Goal: Transaction & Acquisition: Subscribe to service/newsletter

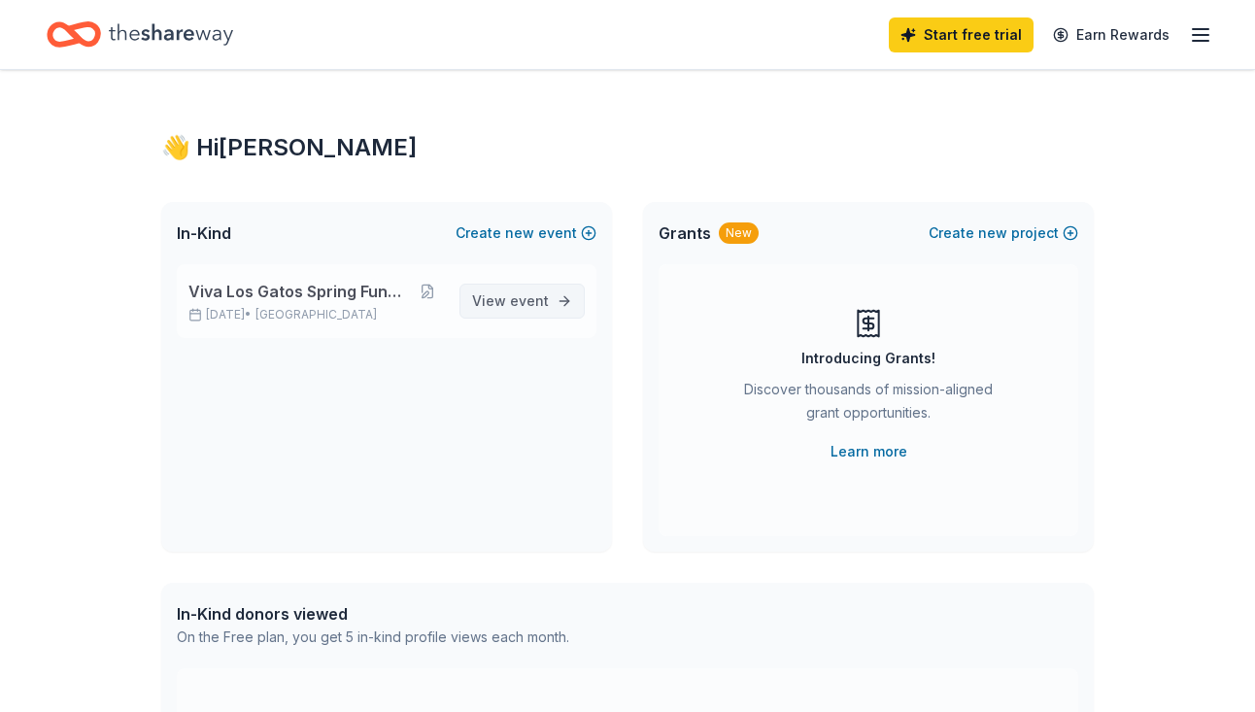
click at [523, 298] on span "event" at bounding box center [529, 300] width 39 height 17
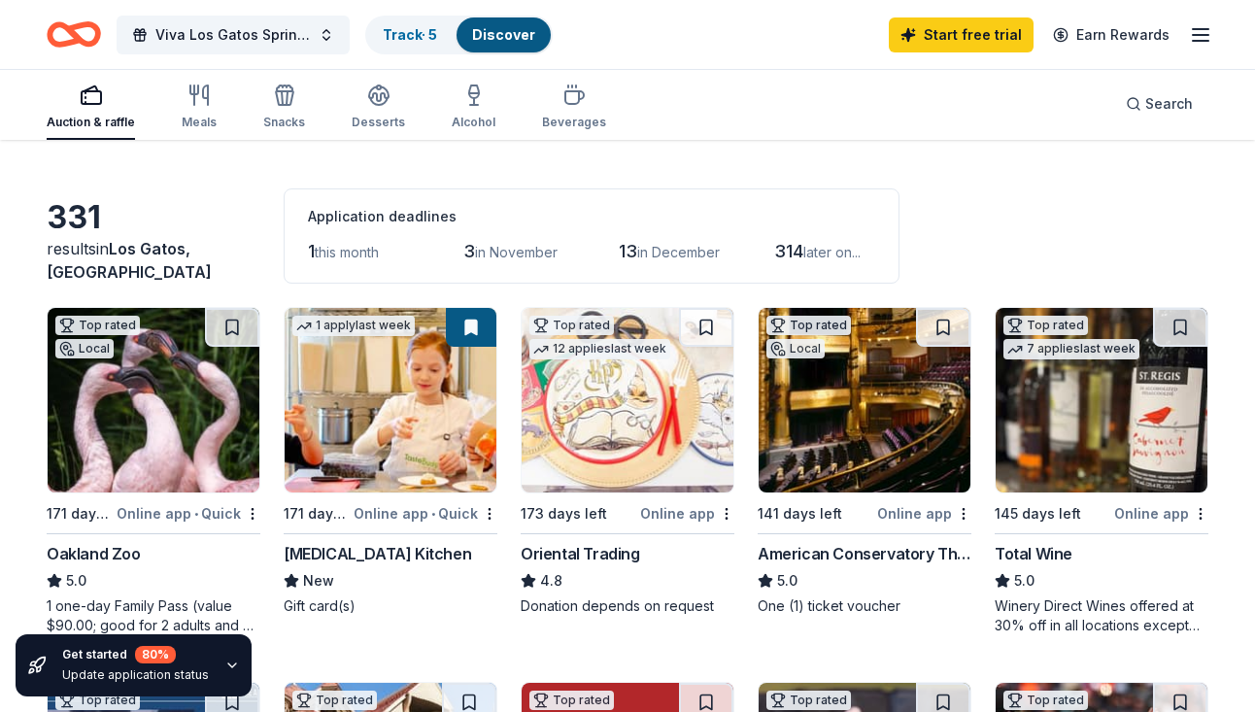
scroll to position [54, 0]
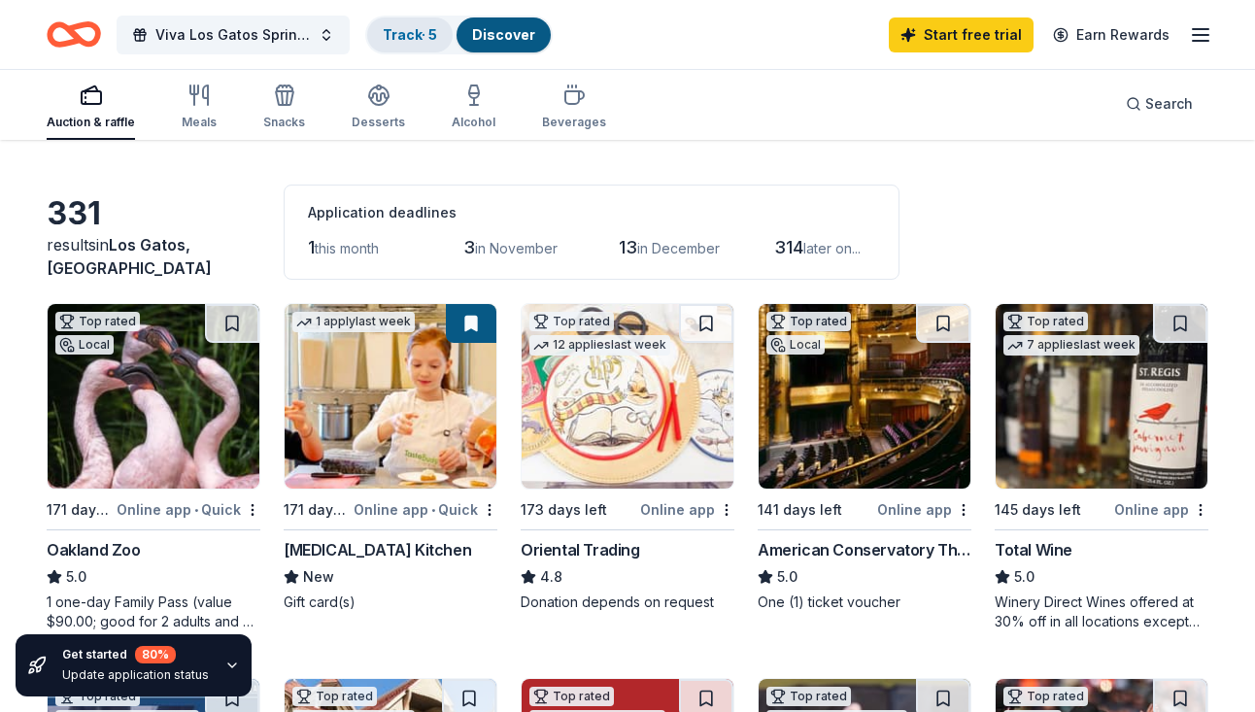
click at [420, 34] on link "Track · 5" at bounding box center [410, 34] width 54 height 17
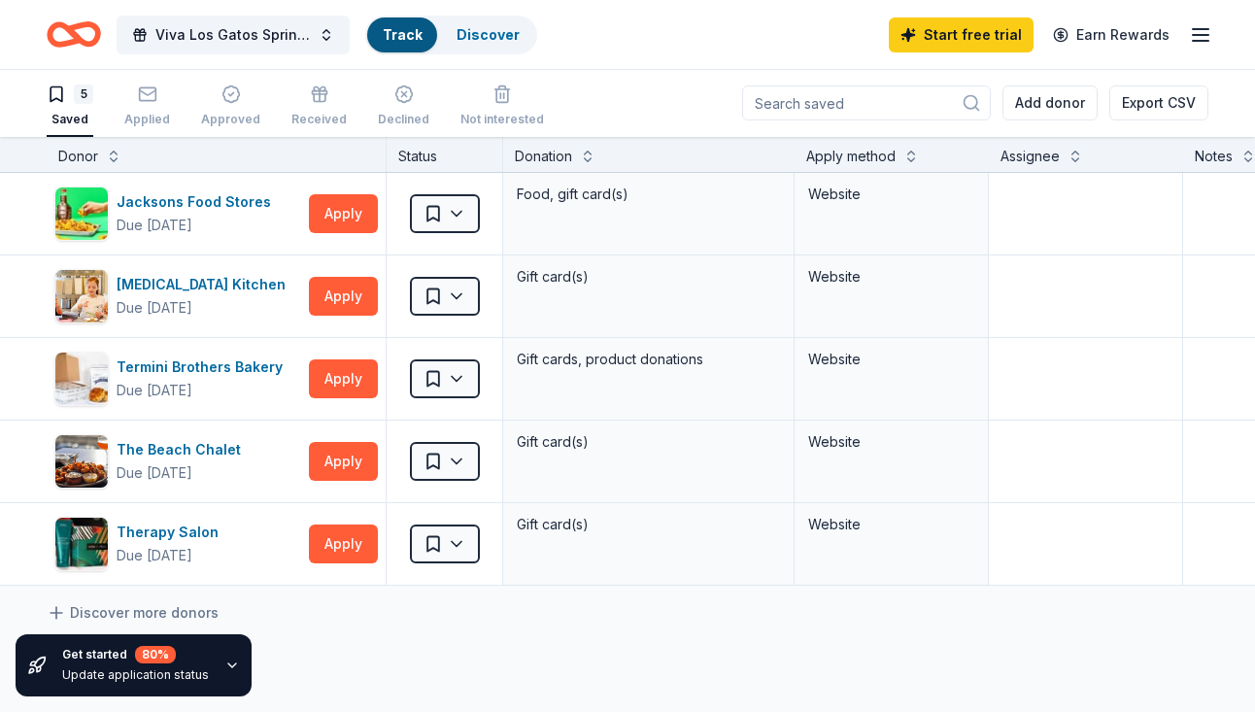
scroll to position [1, 0]
click at [1197, 37] on icon "button" at bounding box center [1200, 34] width 23 height 23
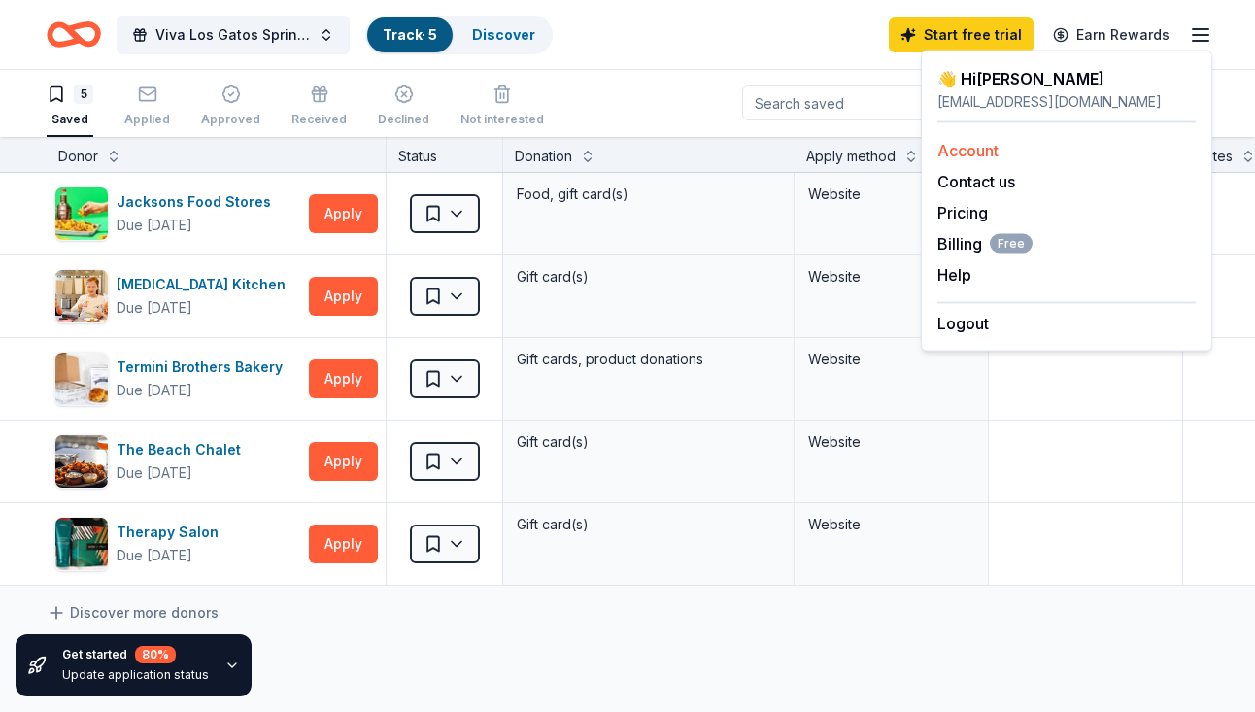
click at [957, 151] on link "Account" at bounding box center [967, 150] width 61 height 19
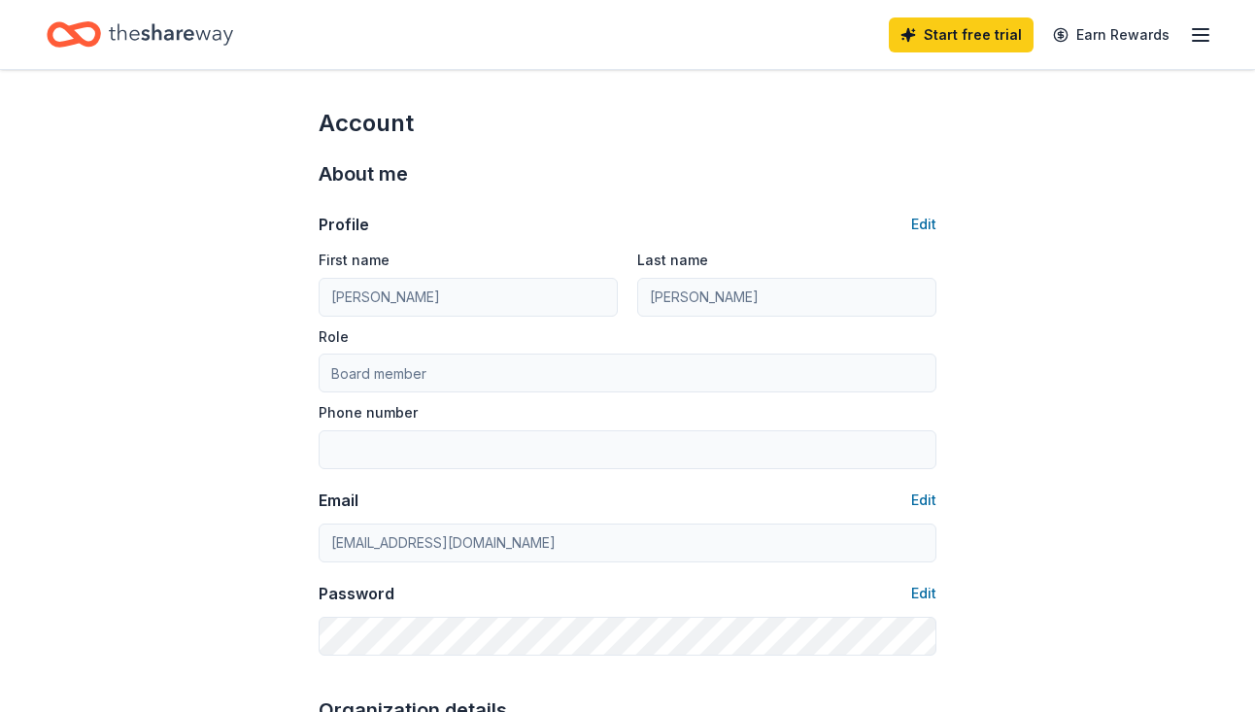
click at [1191, 30] on icon "button" at bounding box center [1200, 34] width 23 height 23
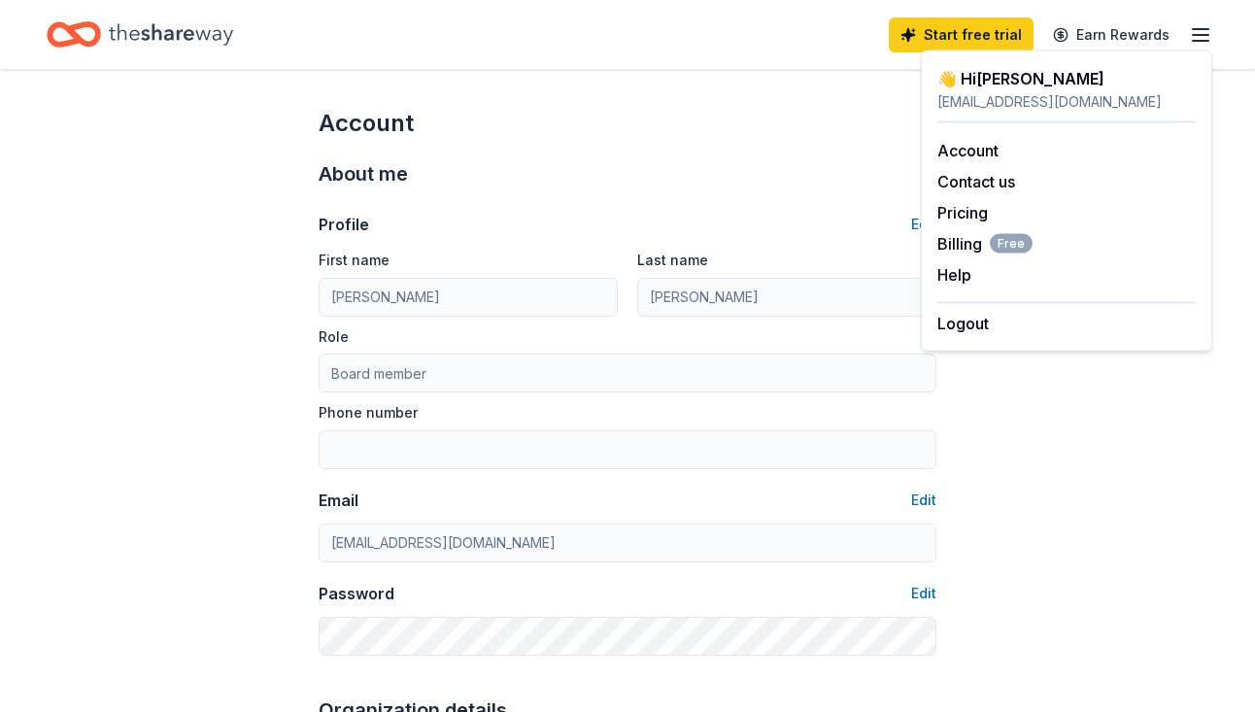
click at [682, 49] on div "Start free trial Earn Rewards" at bounding box center [627, 35] width 1161 height 46
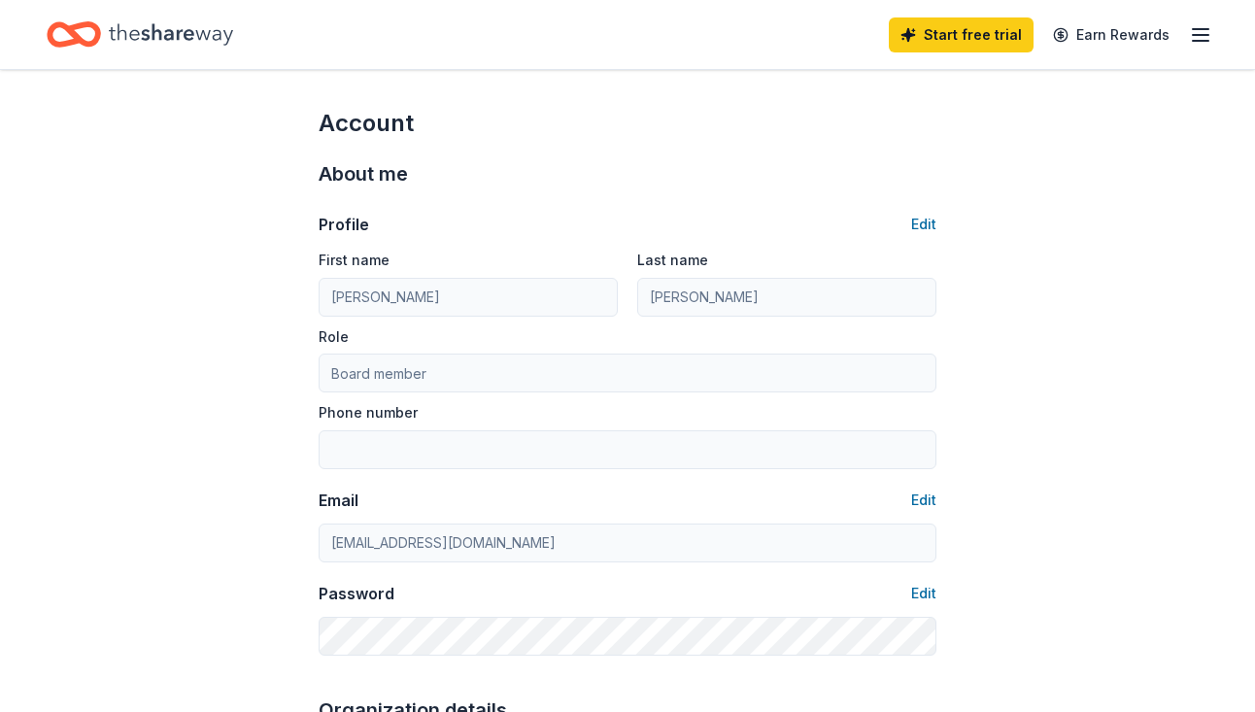
click at [188, 38] on icon "Home" at bounding box center [171, 35] width 124 height 40
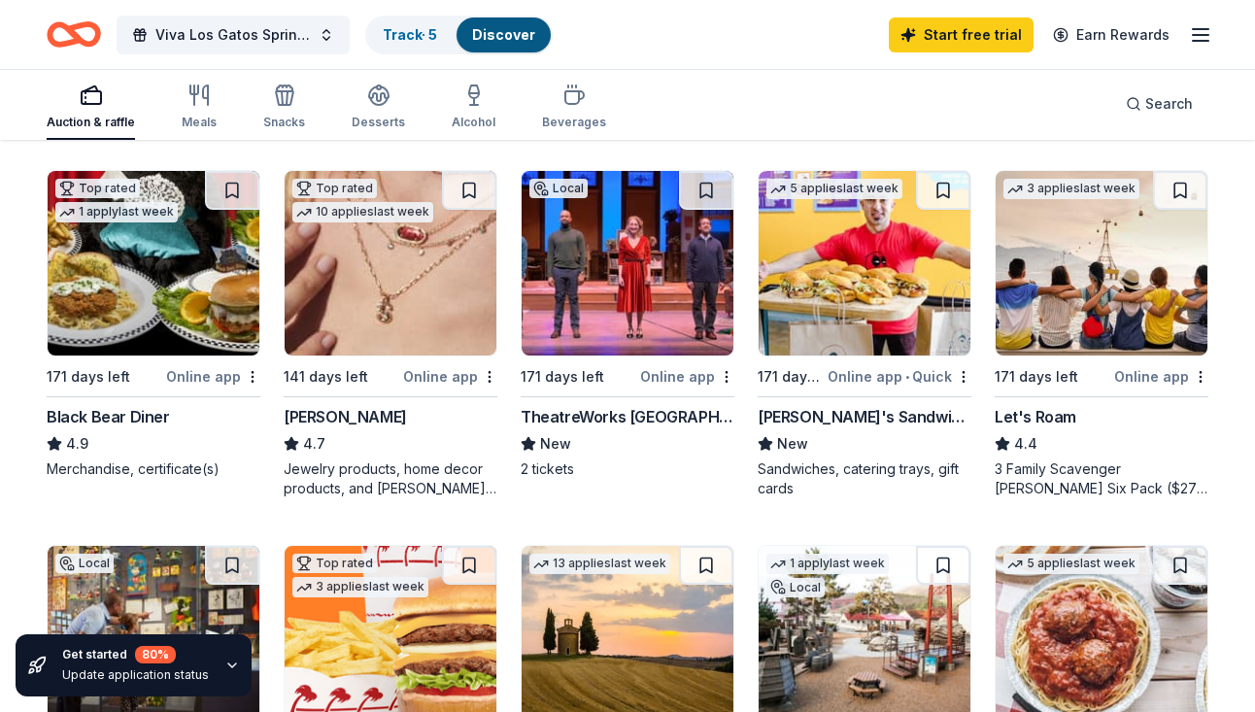
scroll to position [942, 0]
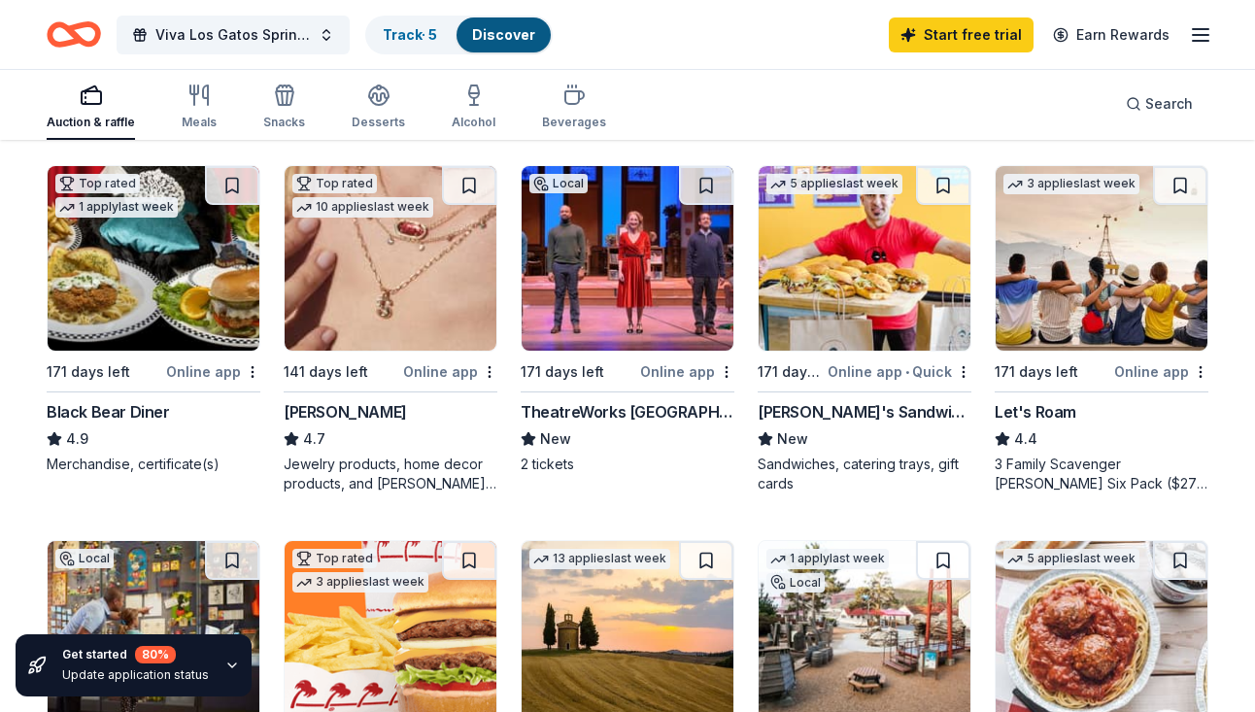
click at [1141, 363] on div "Online app" at bounding box center [1161, 371] width 94 height 24
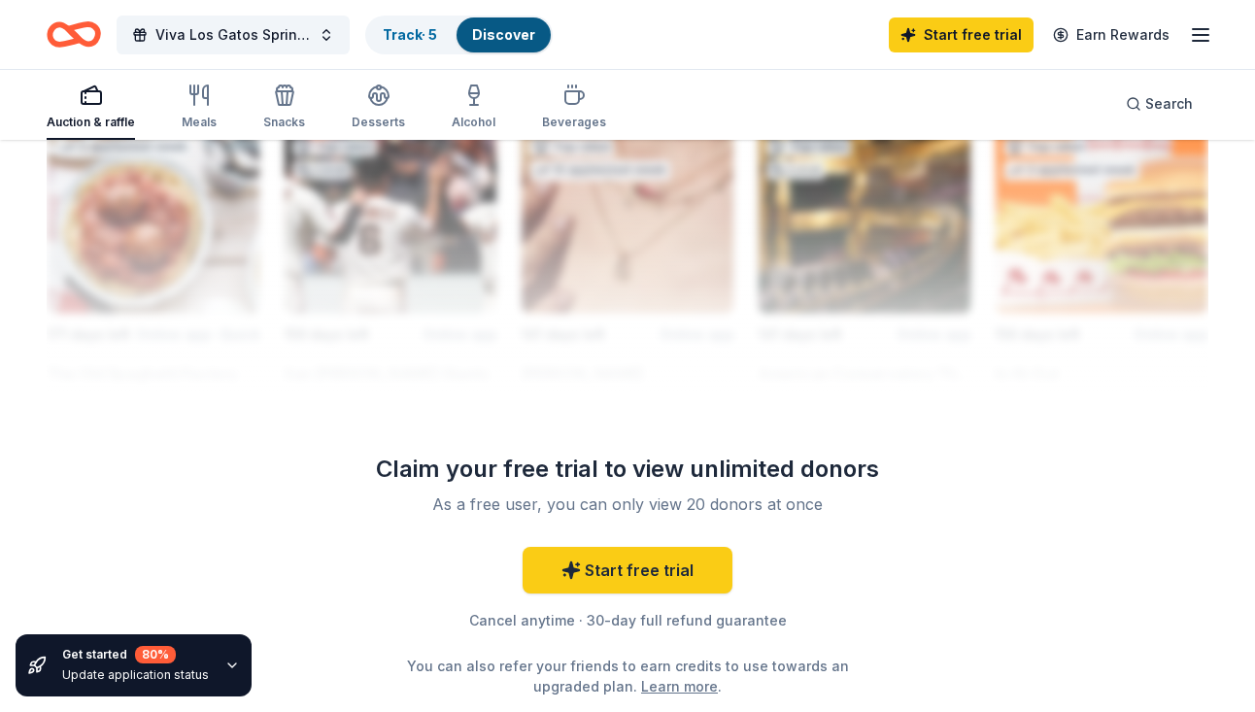
scroll to position [1782, 0]
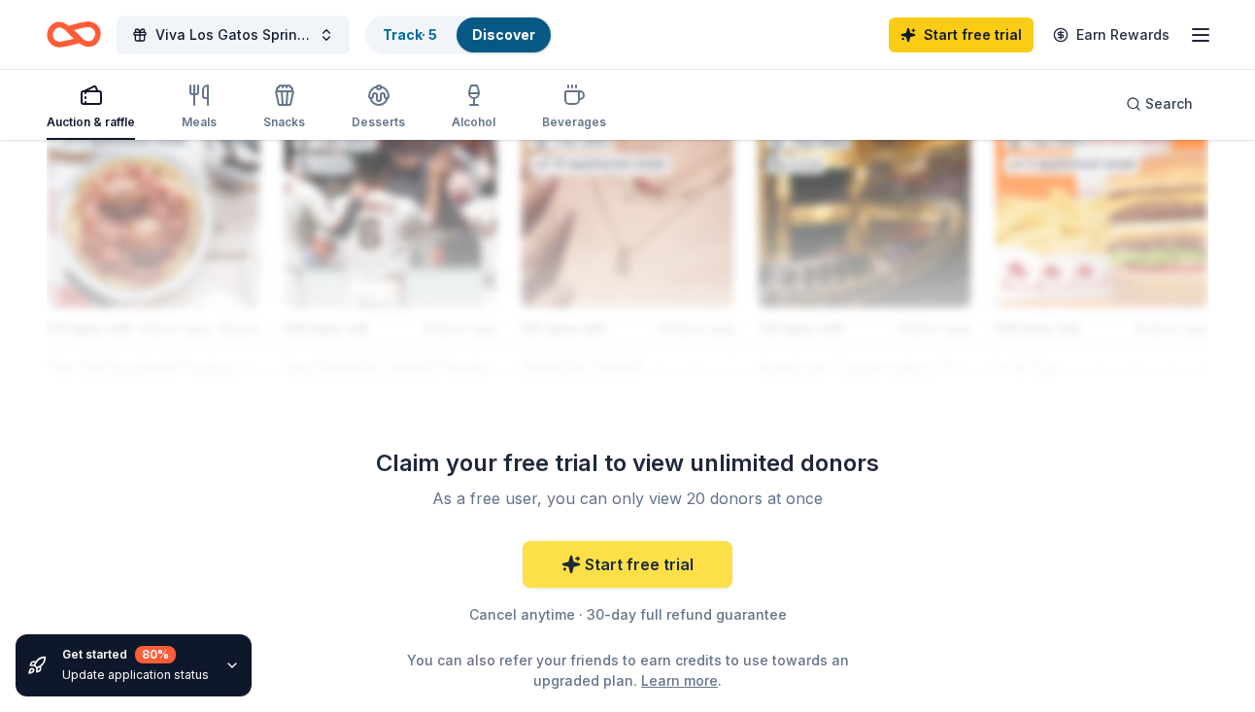
click at [690, 573] on link "Start free trial" at bounding box center [627, 564] width 210 height 47
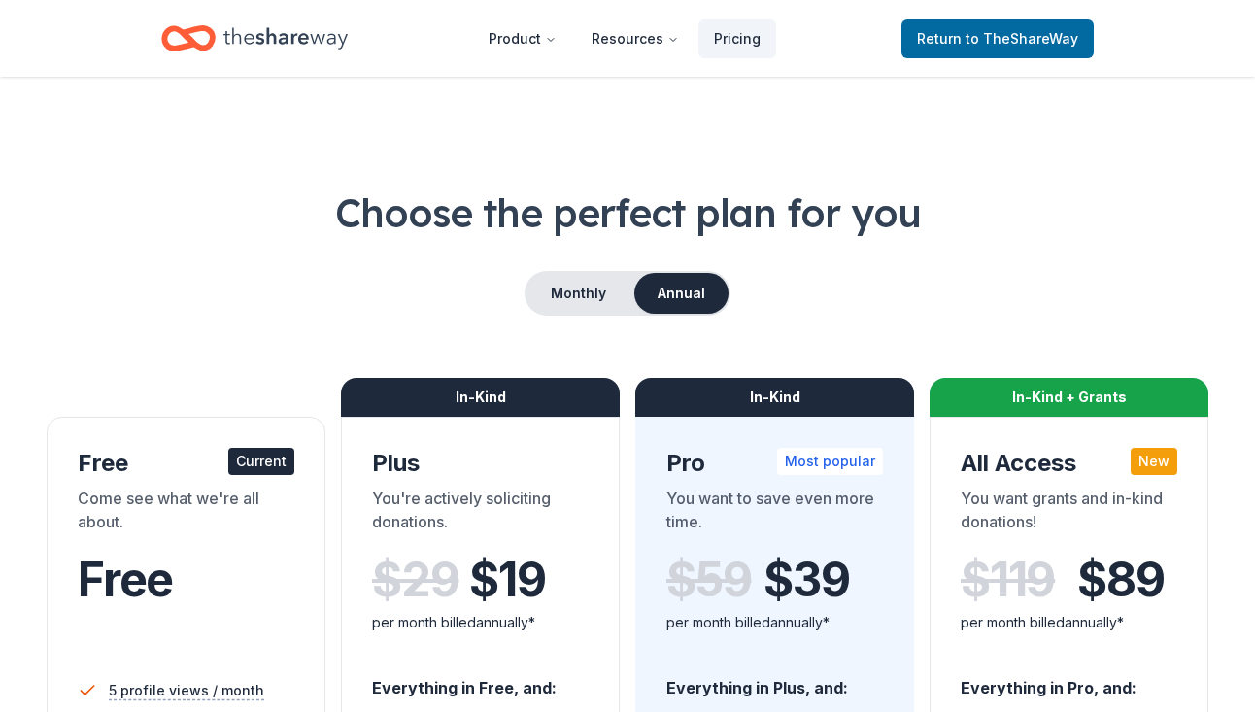
click at [227, 581] on div "Free" at bounding box center [186, 580] width 217 height 54
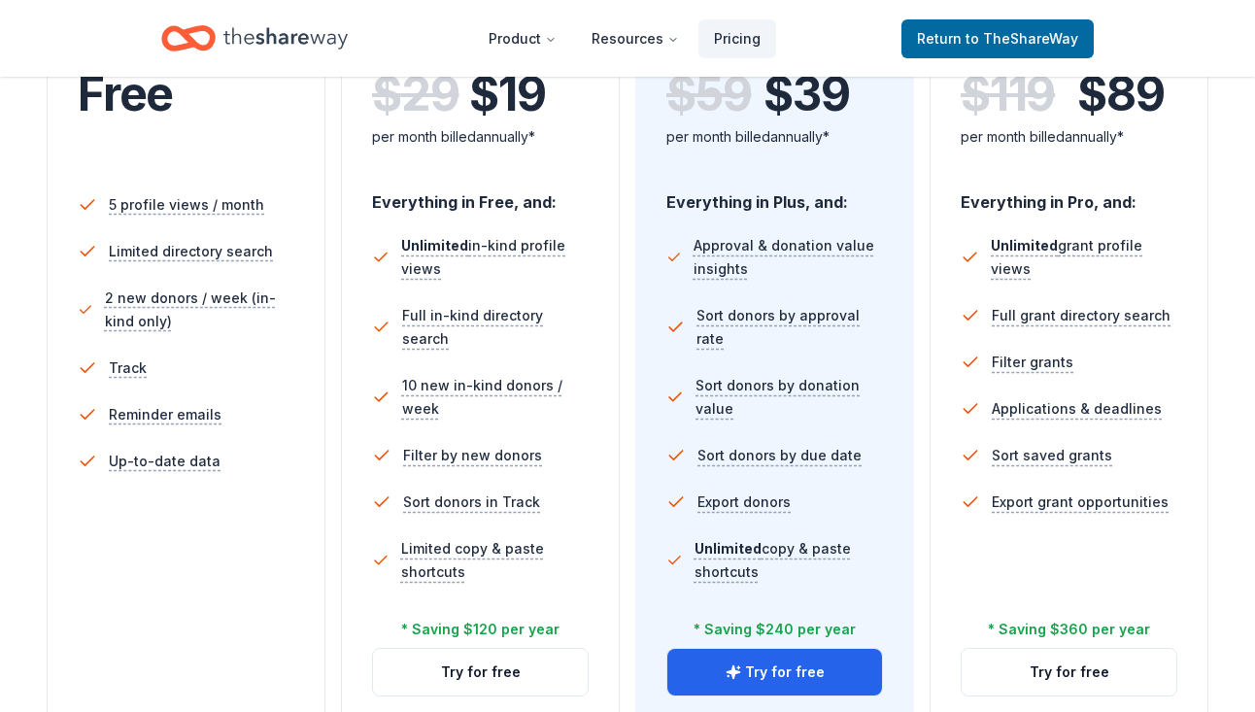
scroll to position [489, 0]
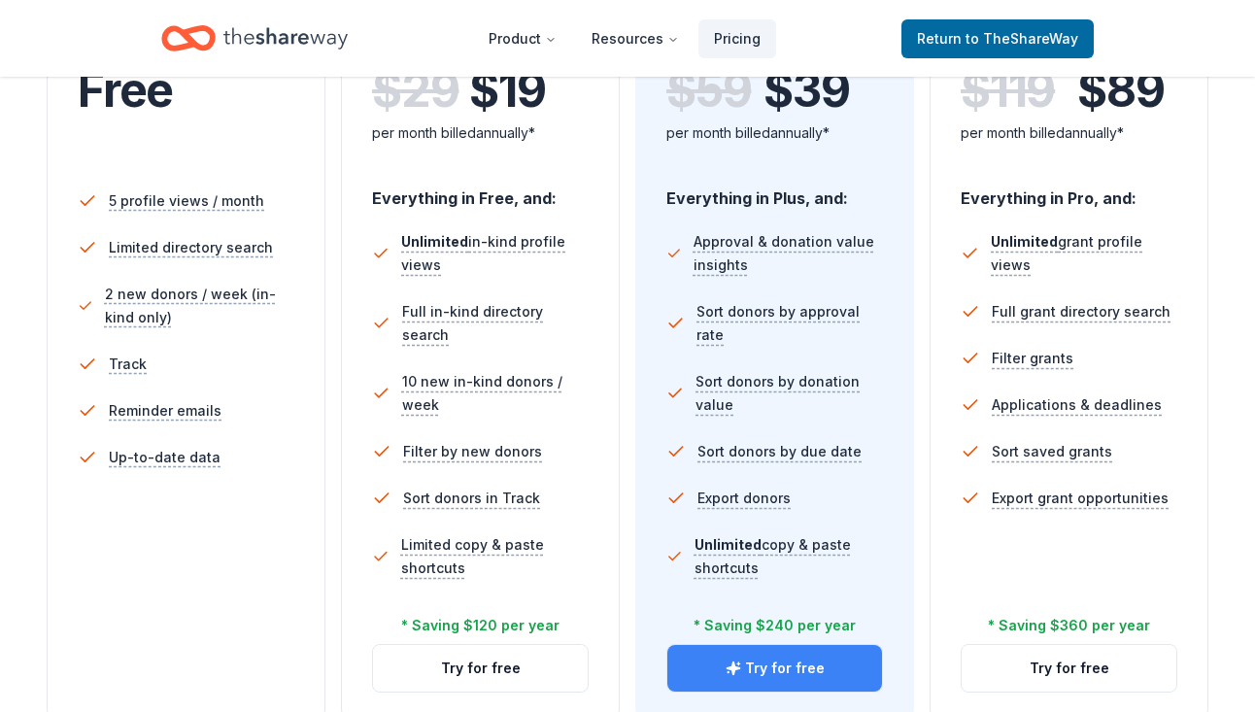
click at [811, 668] on button "Try for free" at bounding box center [774, 668] width 215 height 47
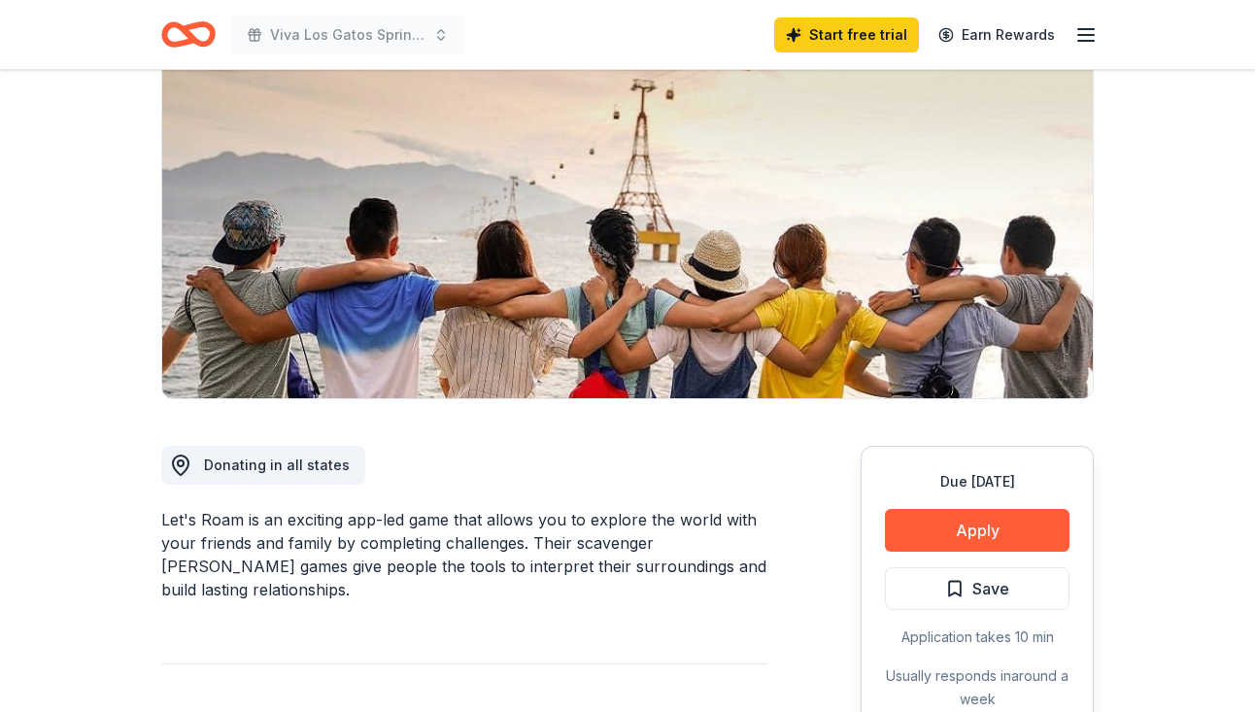
scroll to position [302, 0]
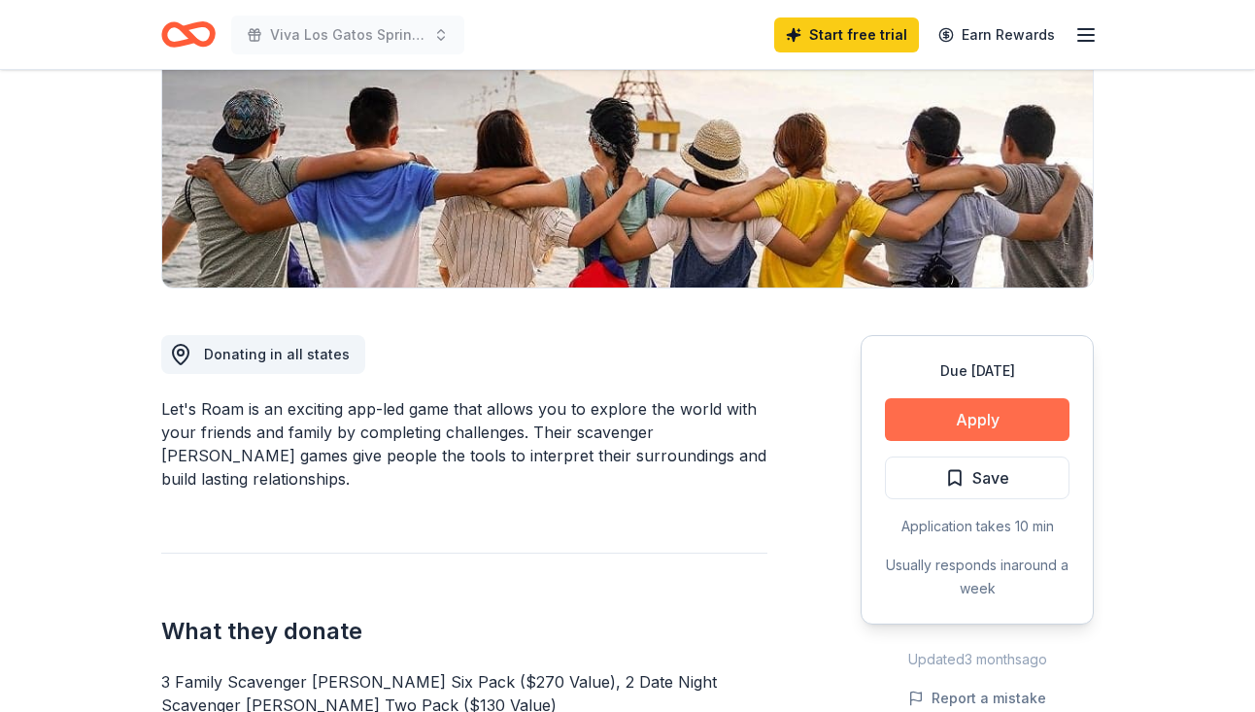
click at [976, 416] on button "Apply" at bounding box center [977, 419] width 185 height 43
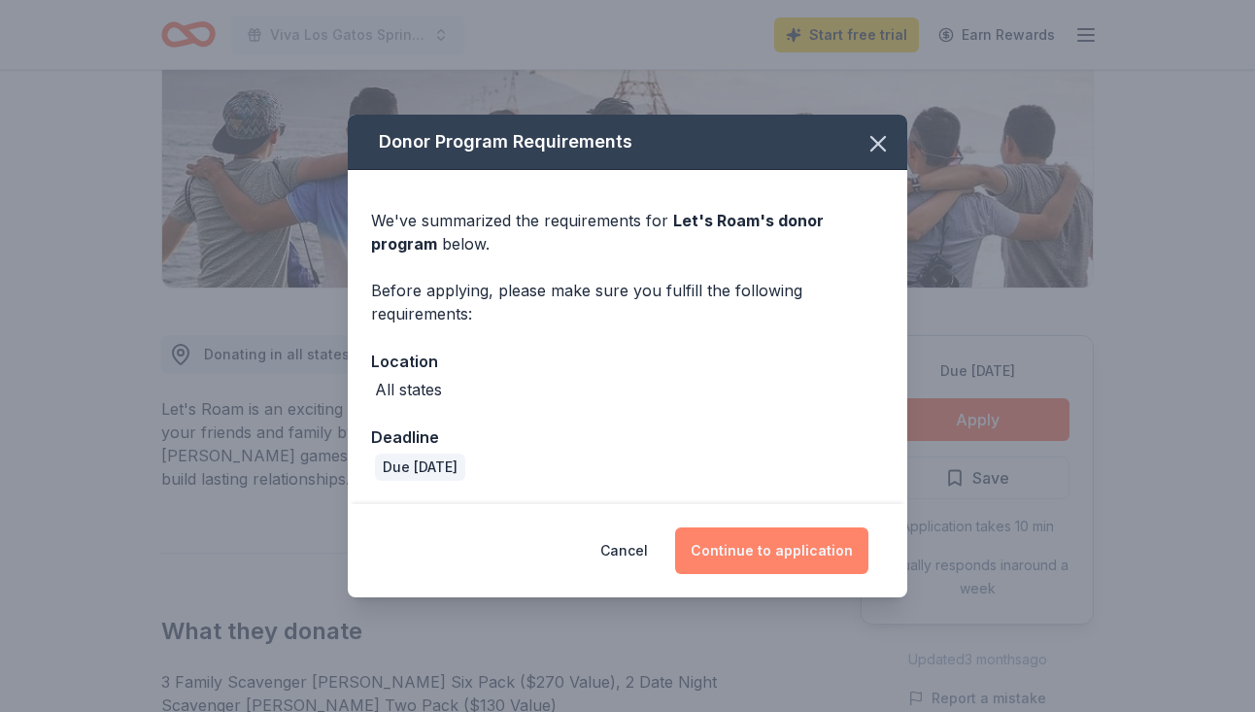
click at [779, 555] on button "Continue to application" at bounding box center [771, 550] width 193 height 47
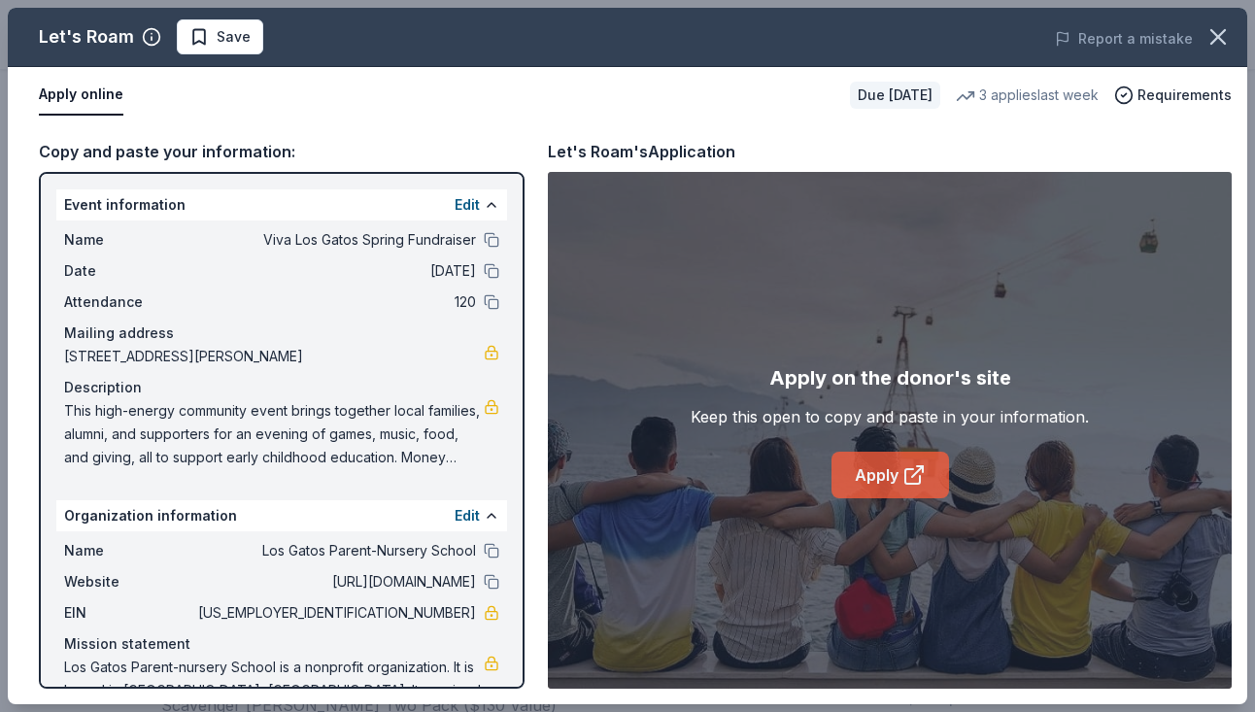
click at [883, 474] on link "Apply" at bounding box center [889, 475] width 117 height 47
